Goal: Task Accomplishment & Management: Use online tool/utility

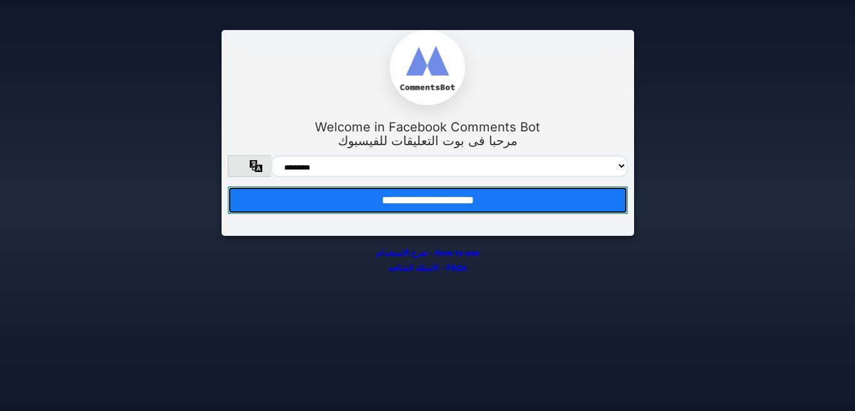
click at [448, 199] on input "**********" at bounding box center [428, 200] width 400 height 28
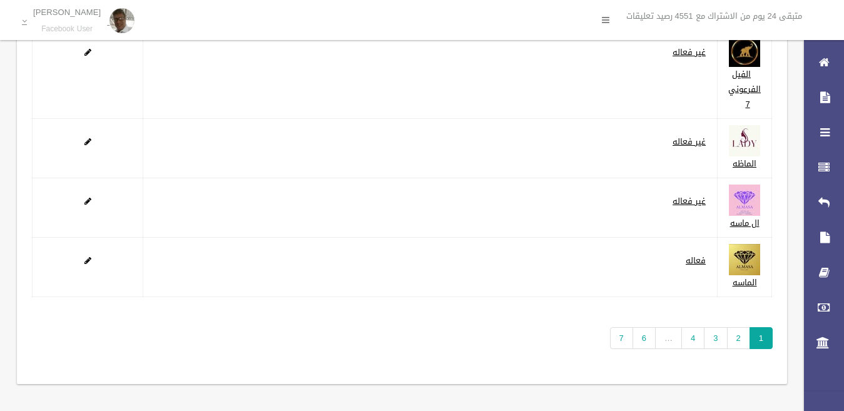
scroll to position [203, 0]
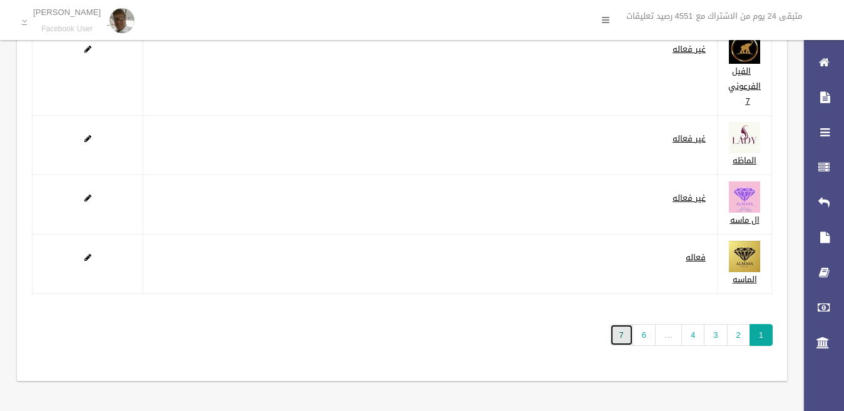
click at [621, 342] on link "7" at bounding box center [621, 335] width 23 height 22
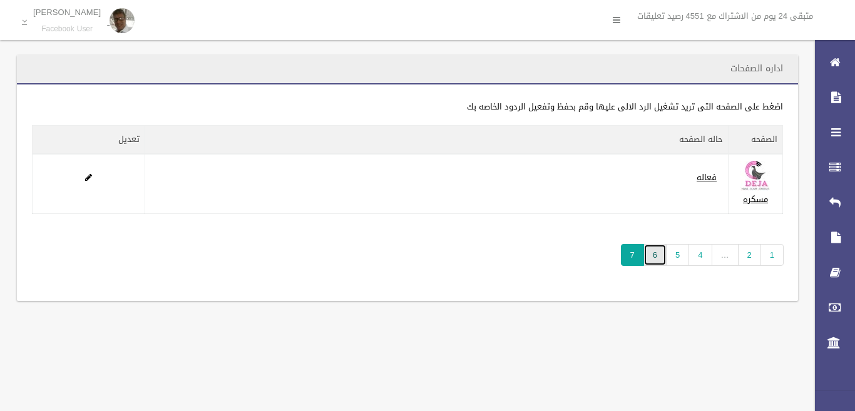
click at [649, 255] on link "6" at bounding box center [654, 255] width 23 height 22
